Goal: Transaction & Acquisition: Download file/media

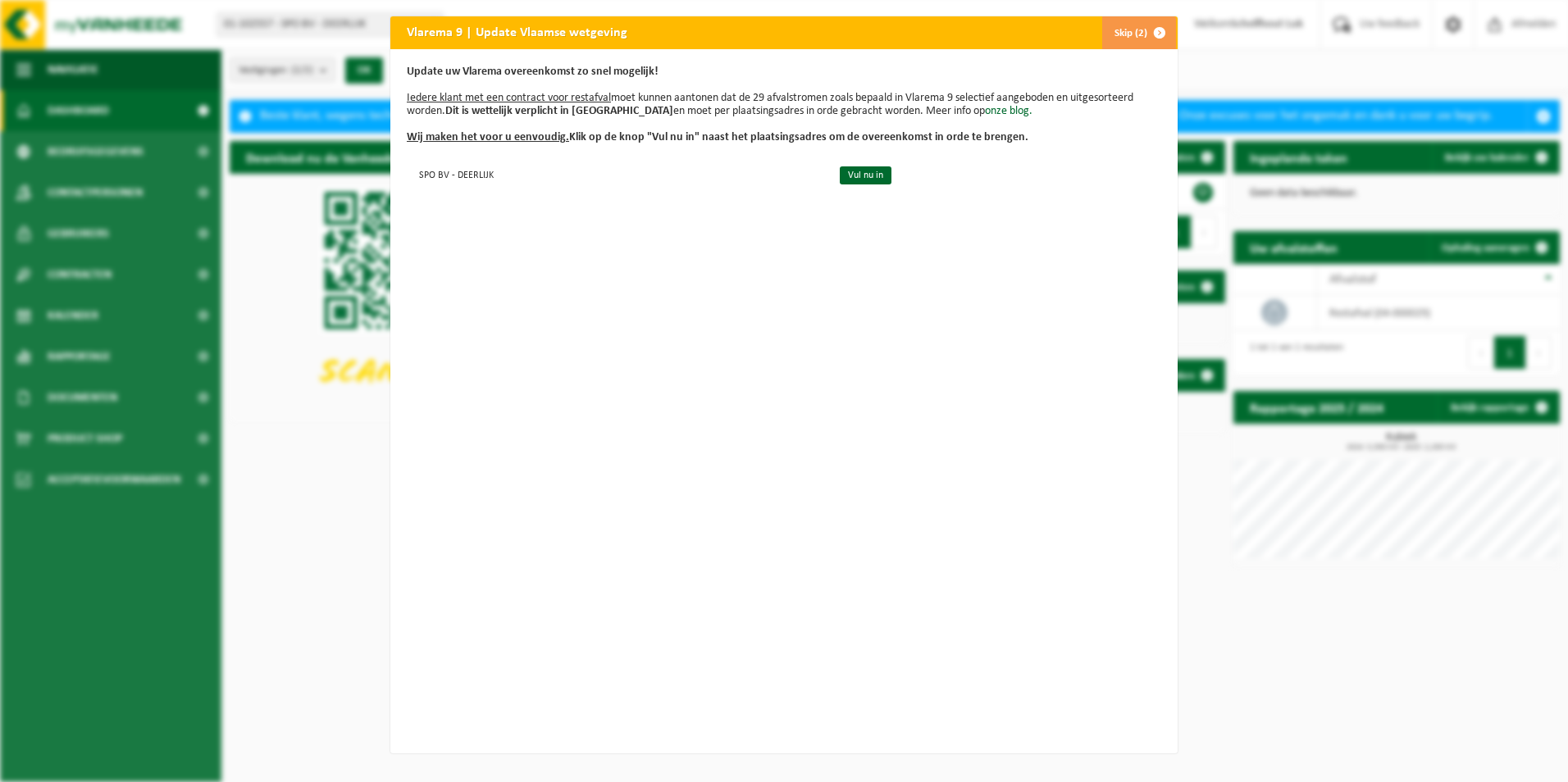
click at [1147, 31] on span "button" at bounding box center [1159, 32] width 33 height 33
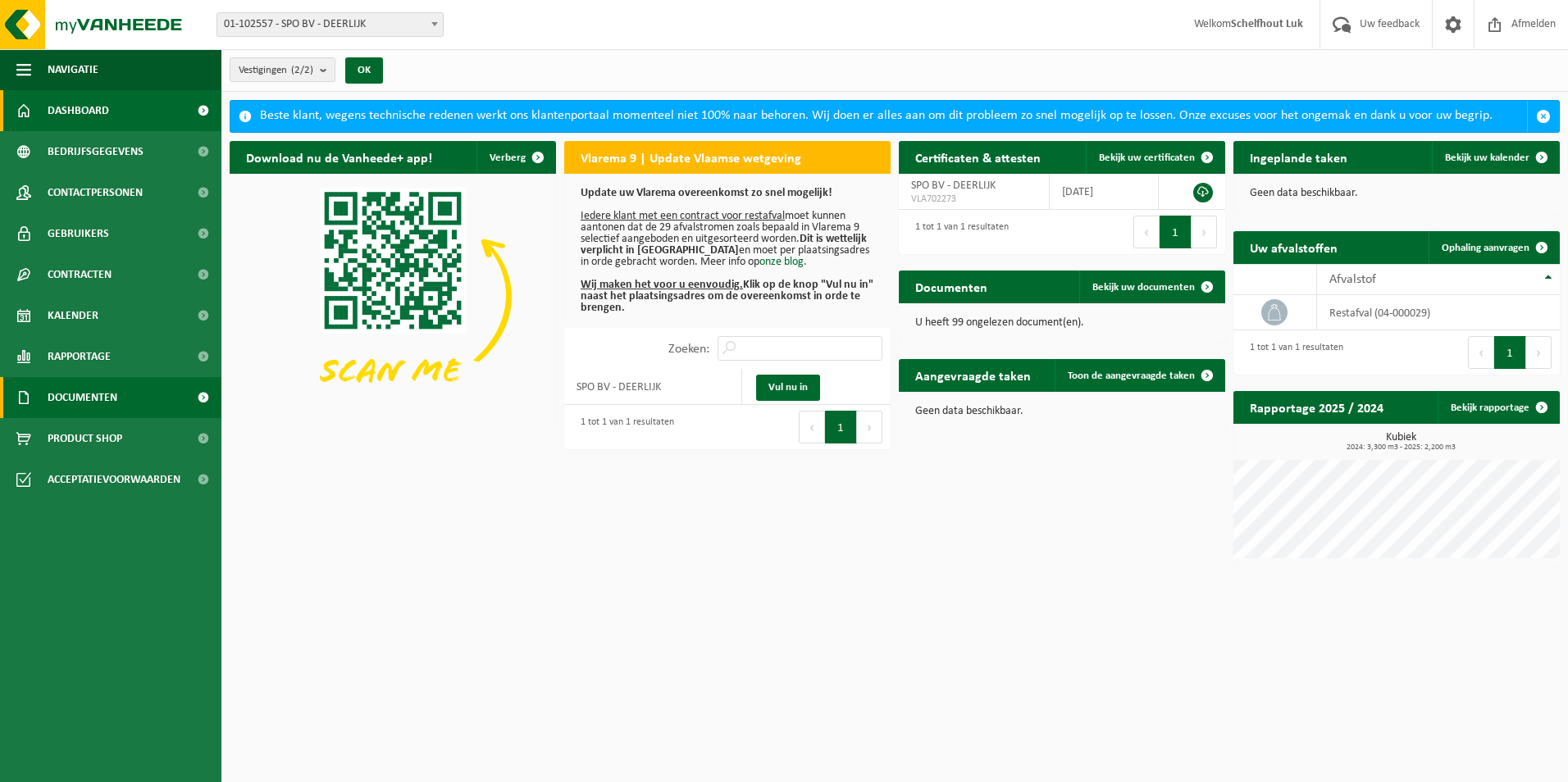
click at [100, 388] on span "Documenten" at bounding box center [82, 398] width 69 height 41
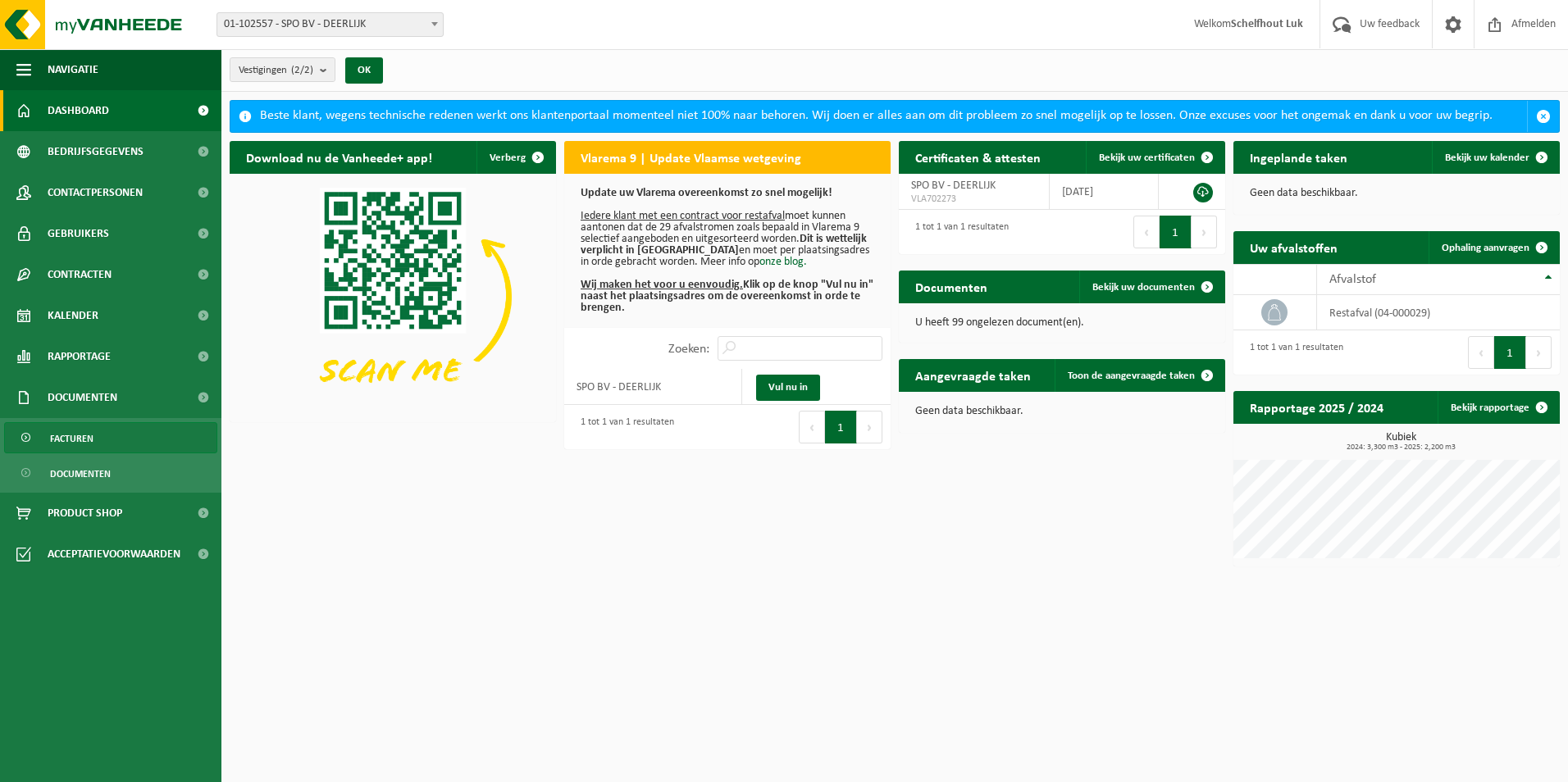
click at [97, 431] on link "Facturen" at bounding box center [111, 438] width 213 height 31
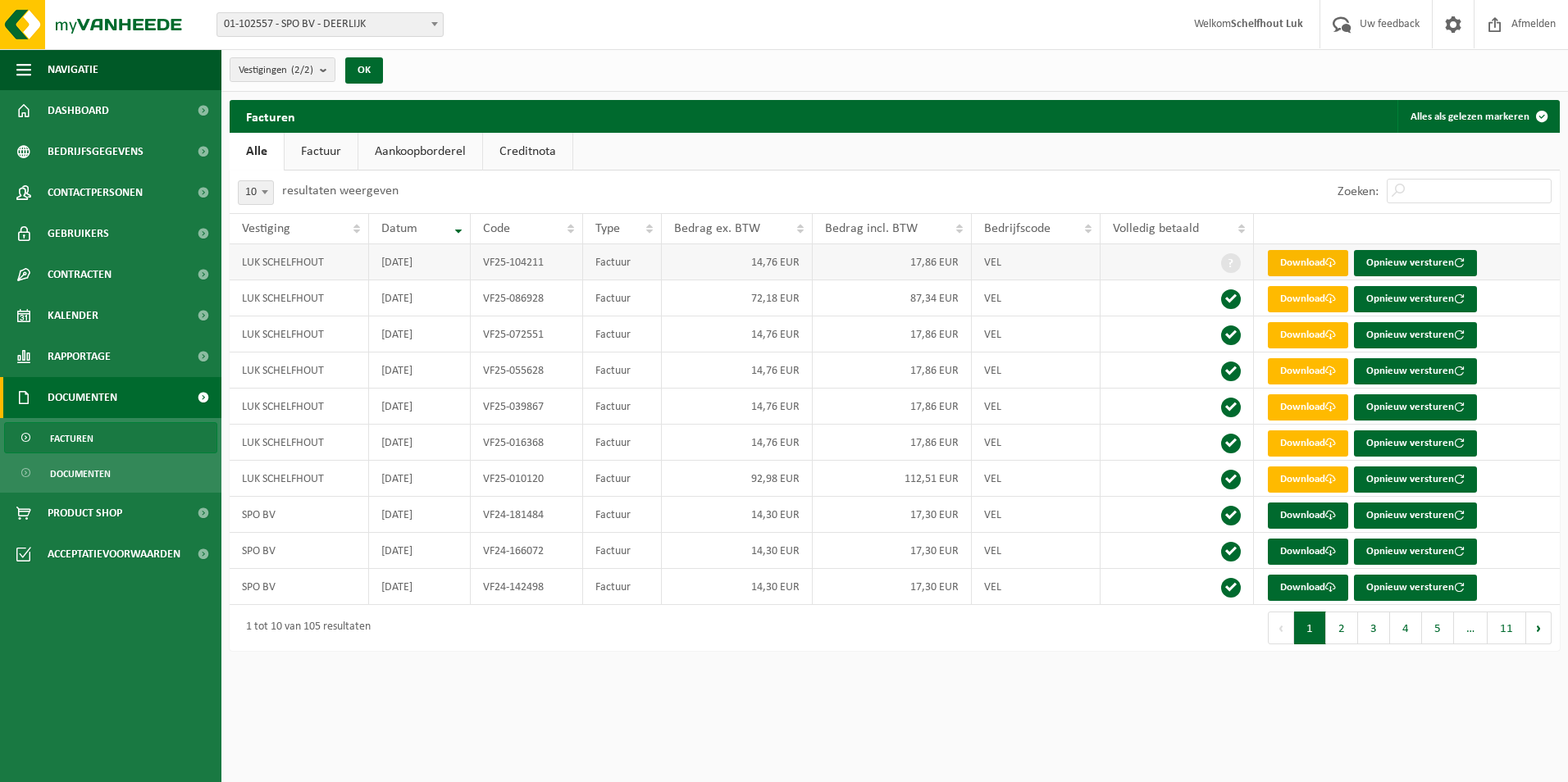
click at [1321, 266] on link "Download" at bounding box center [1307, 263] width 80 height 26
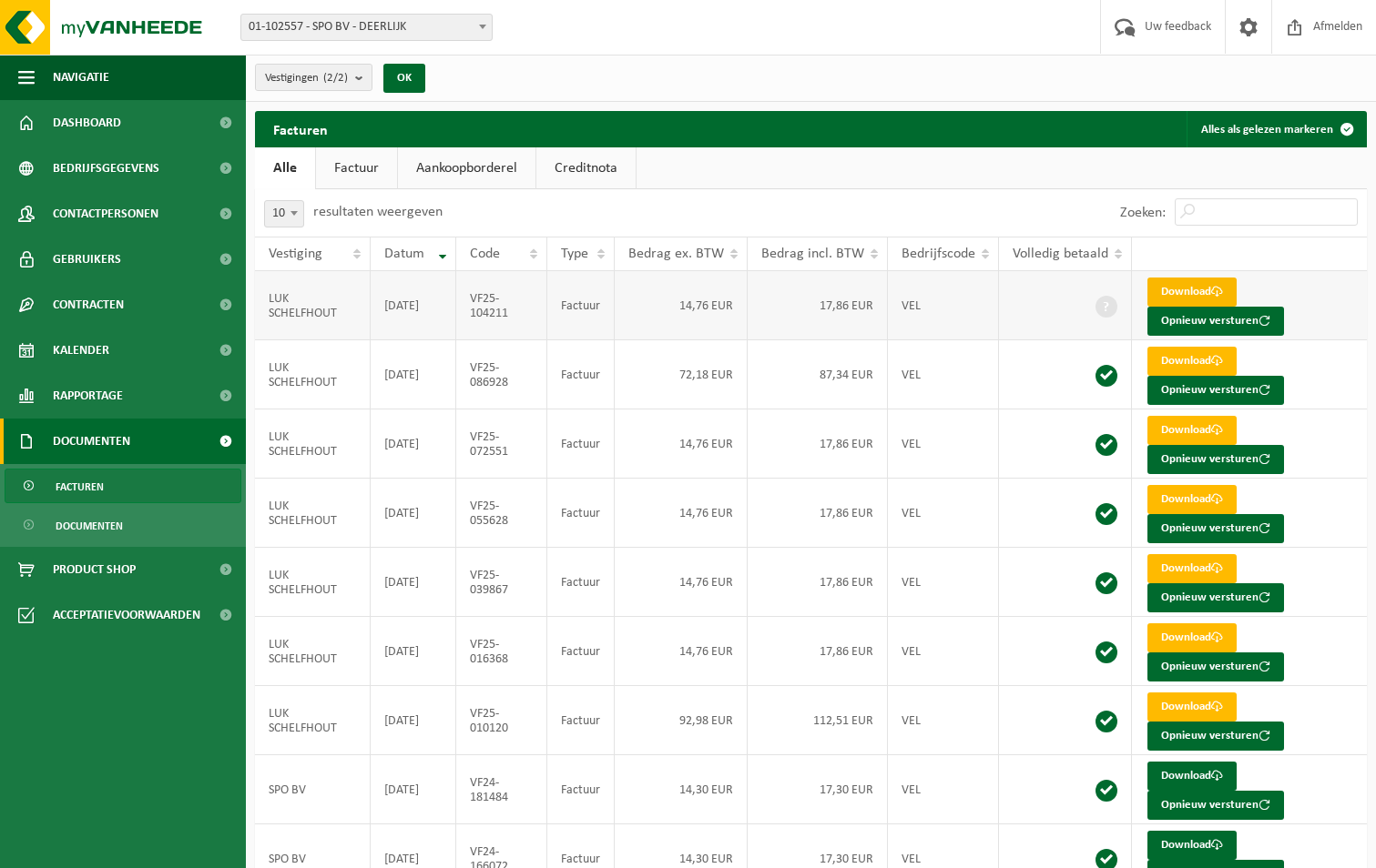
click at [1196, 292] on link "Download" at bounding box center [1192, 292] width 89 height 29
